Goal: Information Seeking & Learning: Learn about a topic

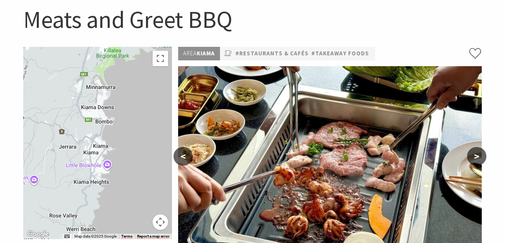
scroll to position [78, 0]
click at [476, 155] on button ">" at bounding box center [476, 156] width 19 height 19
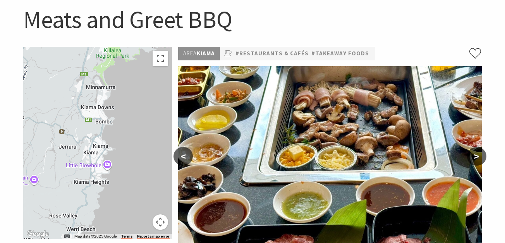
click at [476, 155] on button ">" at bounding box center [476, 156] width 19 height 19
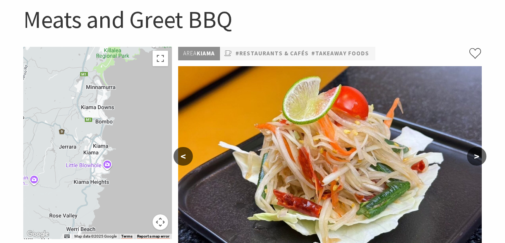
click at [476, 155] on button ">" at bounding box center [476, 156] width 19 height 19
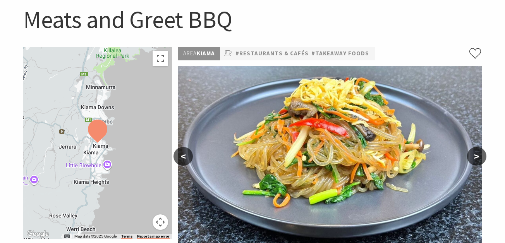
click at [476, 155] on button ">" at bounding box center [476, 156] width 19 height 19
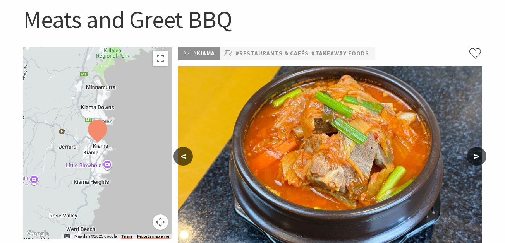
click at [474, 158] on button ">" at bounding box center [476, 156] width 19 height 19
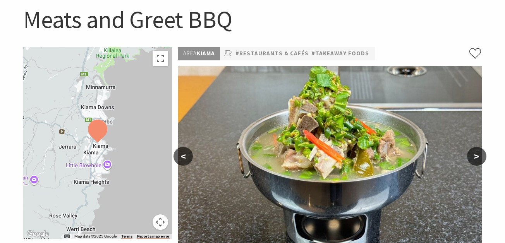
click at [474, 158] on button ">" at bounding box center [476, 156] width 19 height 19
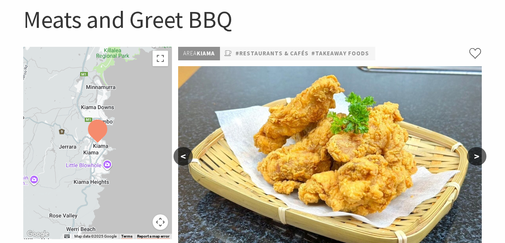
click at [474, 158] on button ">" at bounding box center [476, 156] width 19 height 19
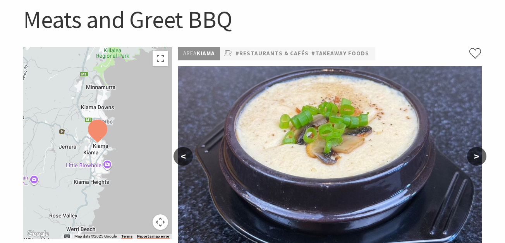
click at [474, 158] on button ">" at bounding box center [476, 156] width 19 height 19
click at [475, 155] on button ">" at bounding box center [476, 156] width 19 height 19
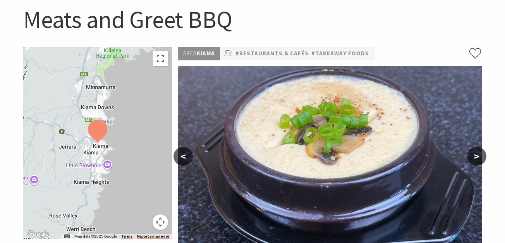
click at [475, 155] on button ">" at bounding box center [476, 156] width 19 height 19
